Goal: Information Seeking & Learning: Learn about a topic

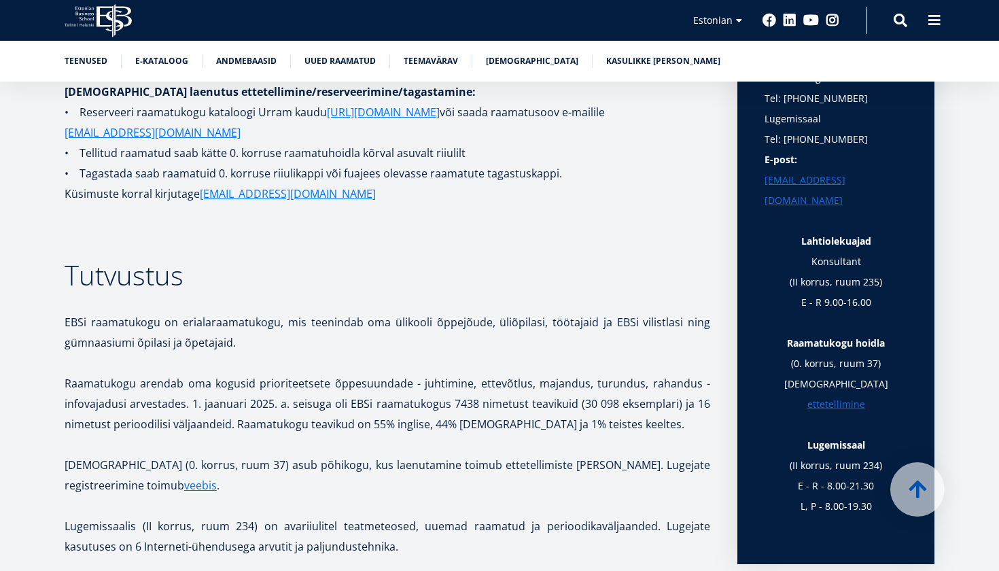
scroll to position [445, 0]
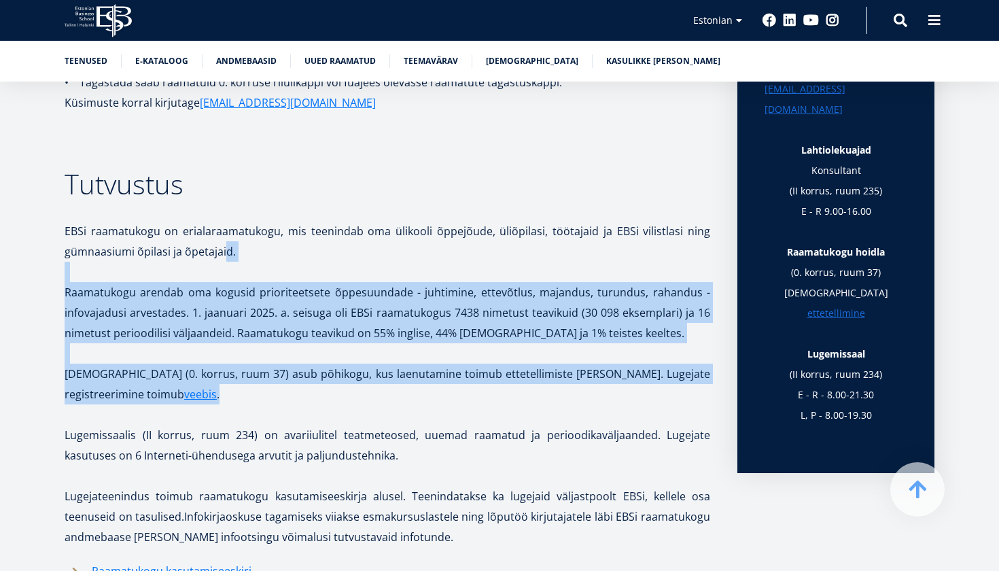
drag, startPoint x: 227, startPoint y: 241, endPoint x: 292, endPoint y: 396, distance: 168.6
click at [291, 396] on p "[DEMOGRAPHIC_DATA] (0. korrus, ruum 37) asub põhikogu, kus laenutamine toimub e…" at bounding box center [388, 384] width 646 height 41
drag, startPoint x: 291, startPoint y: 396, endPoint x: 294, endPoint y: 217, distance: 179.5
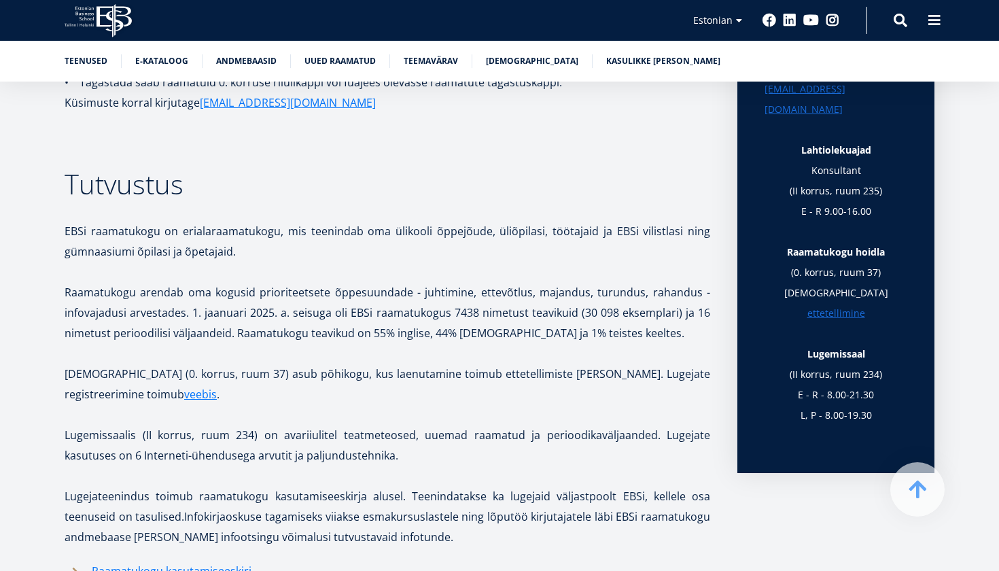
click at [294, 217] on p at bounding box center [388, 211] width 646 height 20
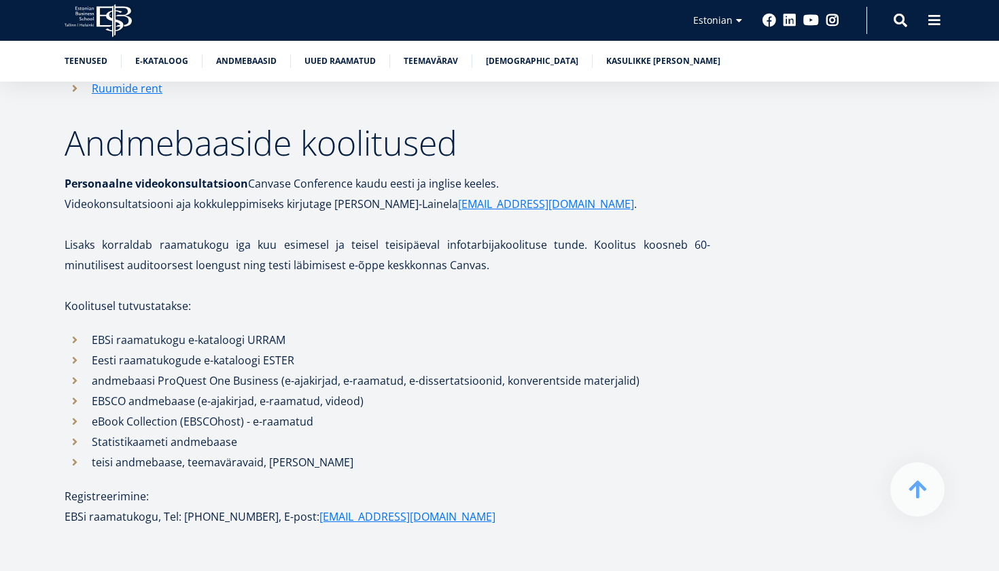
scroll to position [1728, 0]
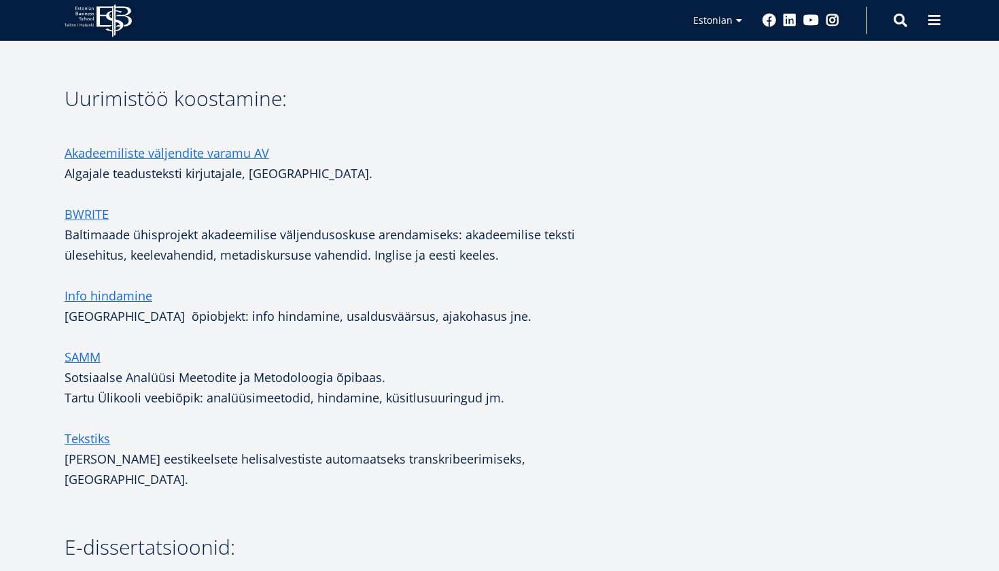
scroll to position [2270, 0]
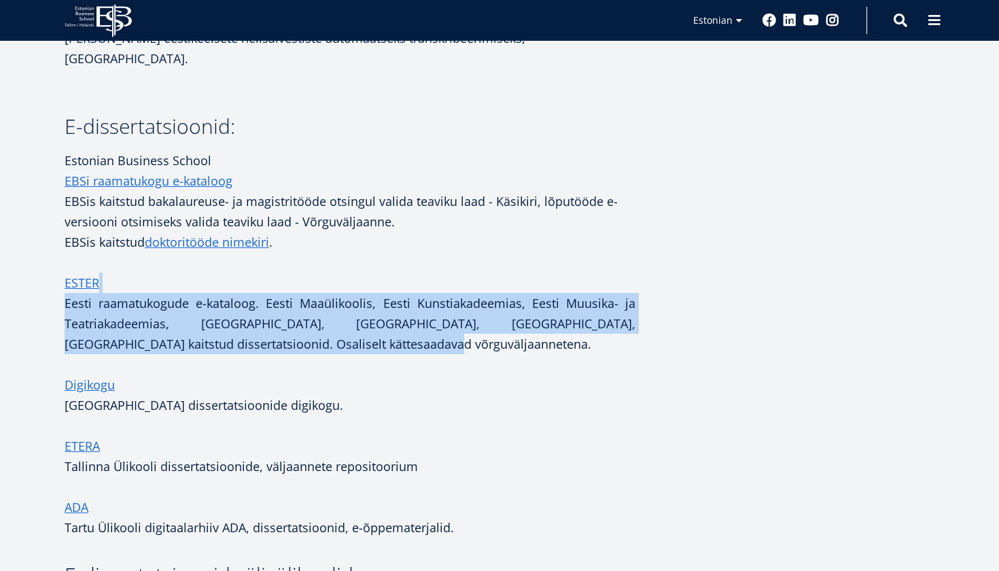
drag, startPoint x: 141, startPoint y: 269, endPoint x: 265, endPoint y: 326, distance: 136.6
click at [262, 326] on p "ESTER Eesti raamatukogude e-kataloog. Eesti Maaülikoolis, Eesti Kunstiakadeemia…" at bounding box center [350, 314] width 571 height 82
click at [265, 326] on p "ESTER Eesti raamatukogude e-kataloog. Eesti Maaülikoolis, Eesti Kunstiakadeemia…" at bounding box center [350, 314] width 571 height 82
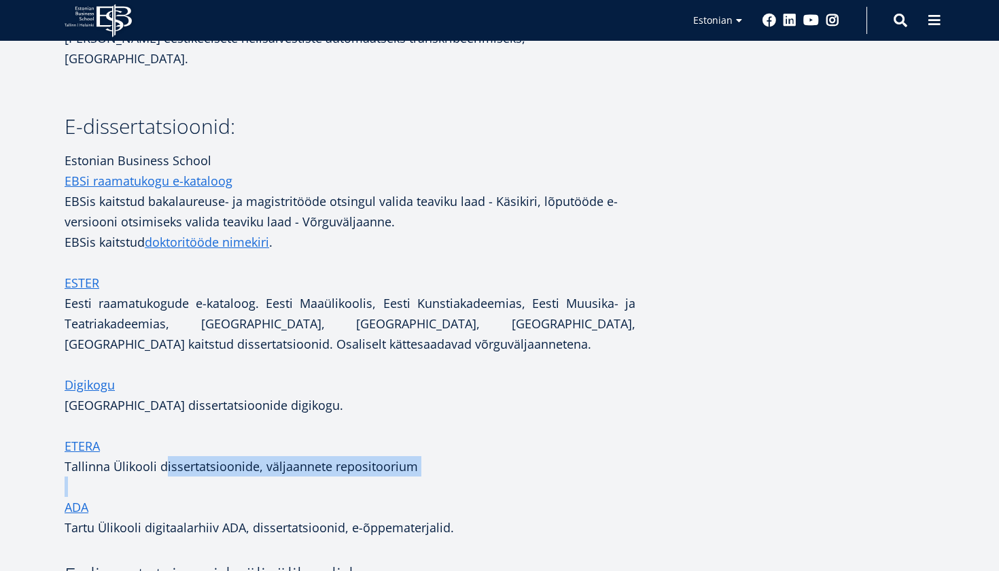
drag, startPoint x: 166, startPoint y: 437, endPoint x: 341, endPoint y: 466, distance: 177.1
click at [341, 466] on p "Tallinna Ülikooli dissertatsioonide, väljaannete repositoorium" at bounding box center [350, 476] width 571 height 41
drag, startPoint x: 341, startPoint y: 466, endPoint x: 233, endPoint y: 450, distance: 108.6
click at [233, 456] on p "Tallinna Ülikooli dissertatsioonide, väljaannete repositoorium" at bounding box center [350, 476] width 571 height 41
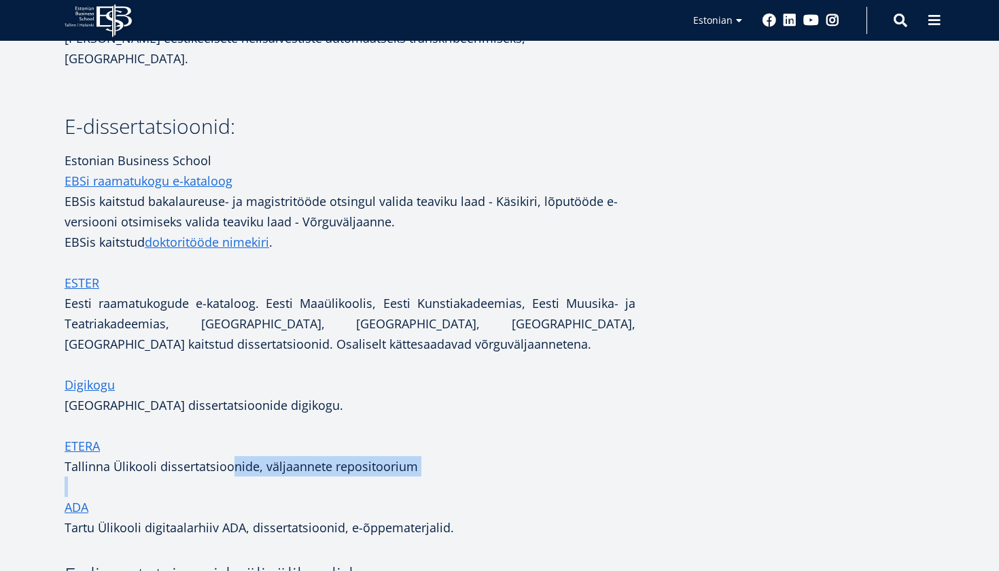
click at [233, 456] on p "Tallinna Ülikooli dissertatsioonide, väljaannete repositoorium" at bounding box center [350, 476] width 571 height 41
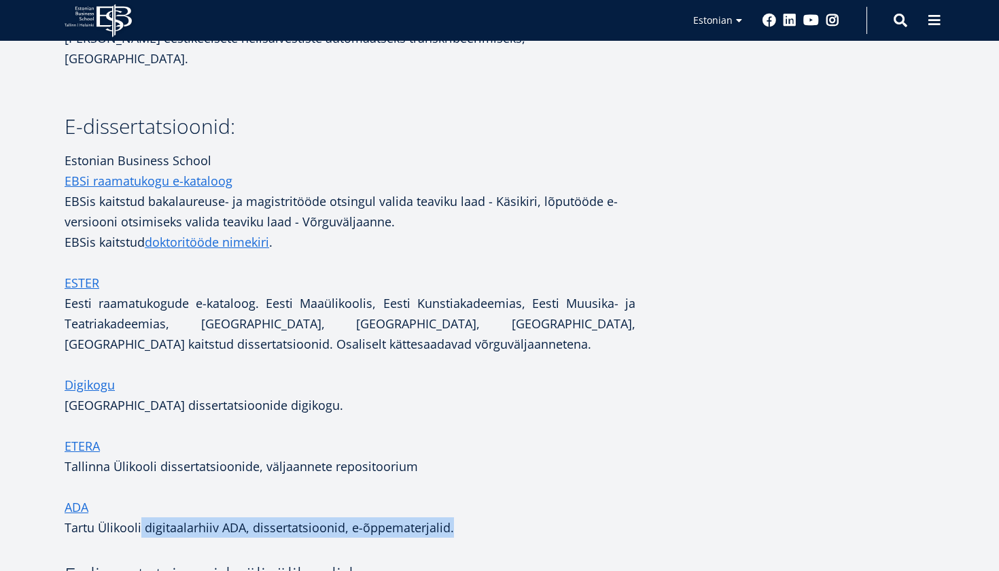
drag, startPoint x: 141, startPoint y: 508, endPoint x: 480, endPoint y: 513, distance: 339.3
click at [481, 517] on p "Tartu Ülikooli digitaalarhiiv ADA, dissertatsioonid, e-õppematerjalid." at bounding box center [350, 527] width 571 height 20
click at [480, 517] on p "Tartu Ülikooli digitaalarhiiv ADA, dissertatsioonid, e-õppematerjalid." at bounding box center [350, 527] width 571 height 20
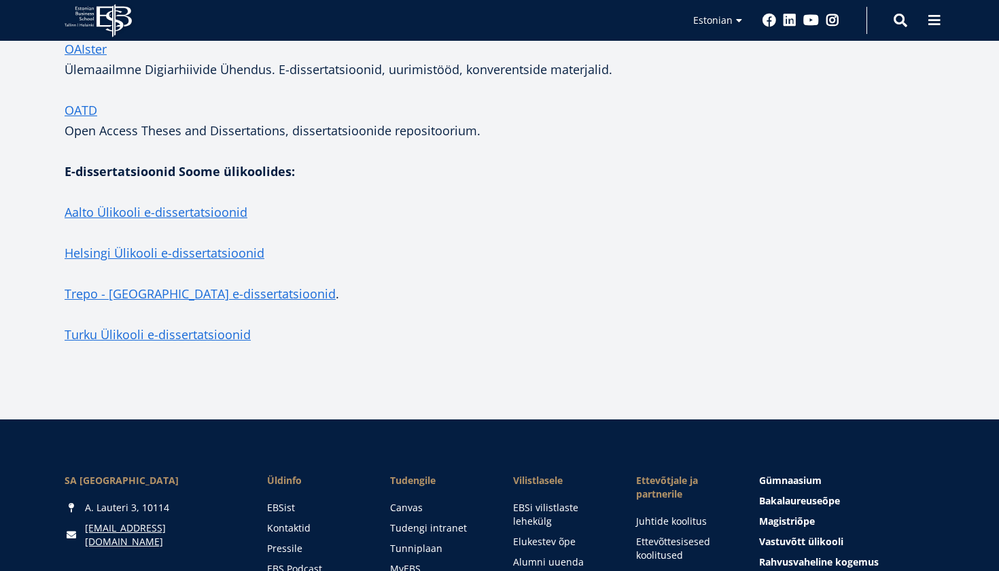
scroll to position [3128, 0]
